Goal: Information Seeking & Learning: Learn about a topic

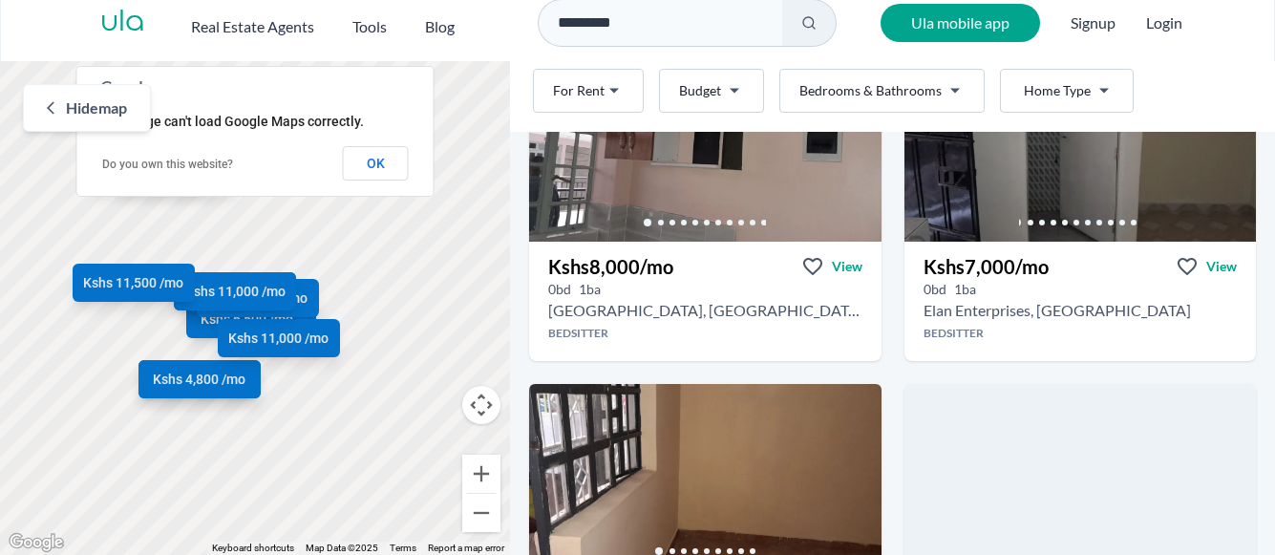
scroll to position [1032, 0]
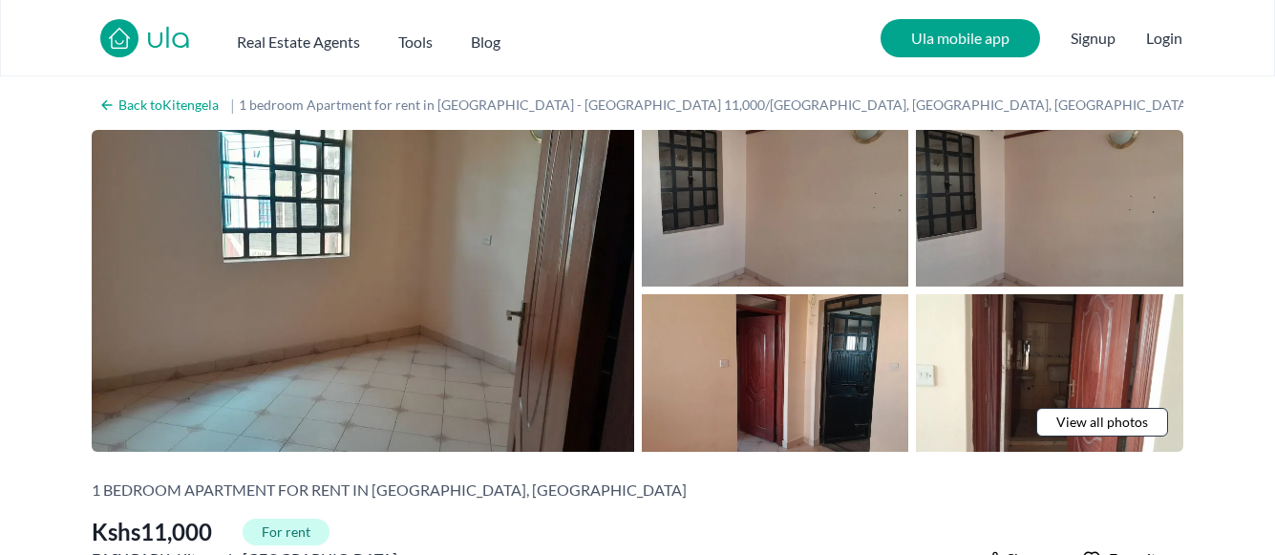
click at [771, 44] on nav "ula Real Estate Agents Tools Blog Ula mobile app Signup Login" at bounding box center [637, 38] width 1275 height 76
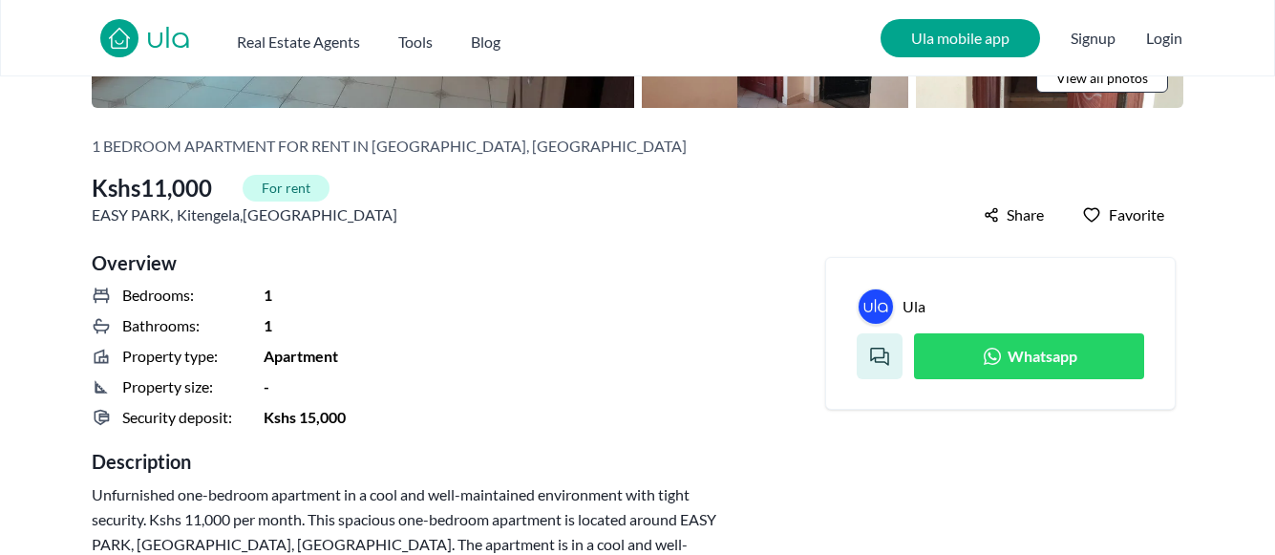
scroll to position [420, 0]
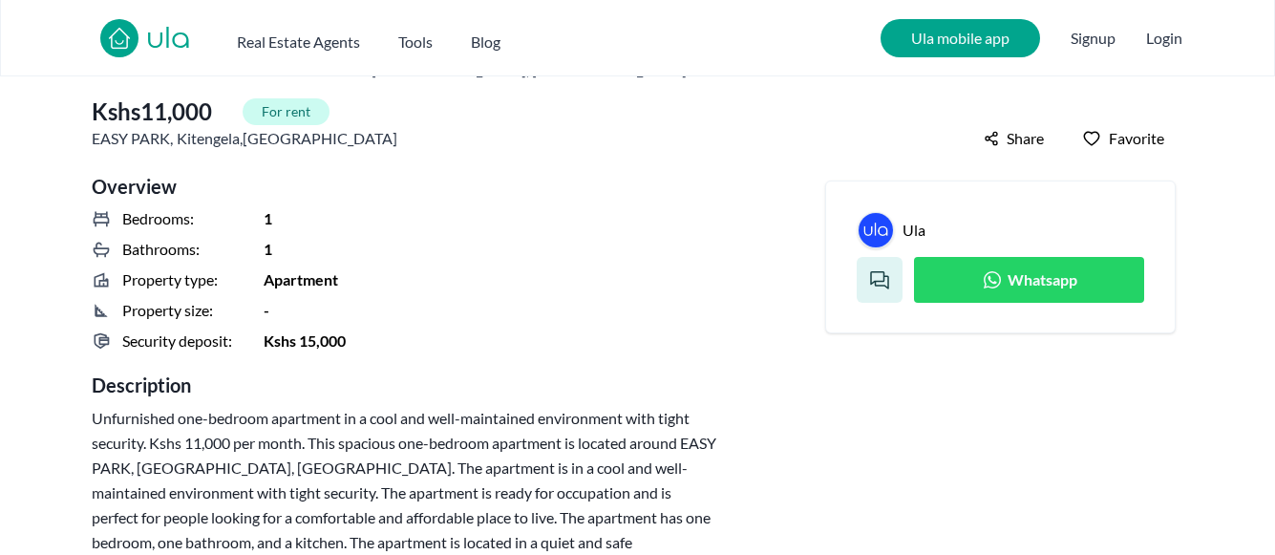
click at [967, 288] on link "Whatsapp" at bounding box center [1029, 280] width 230 height 46
